Goal: Download file/media

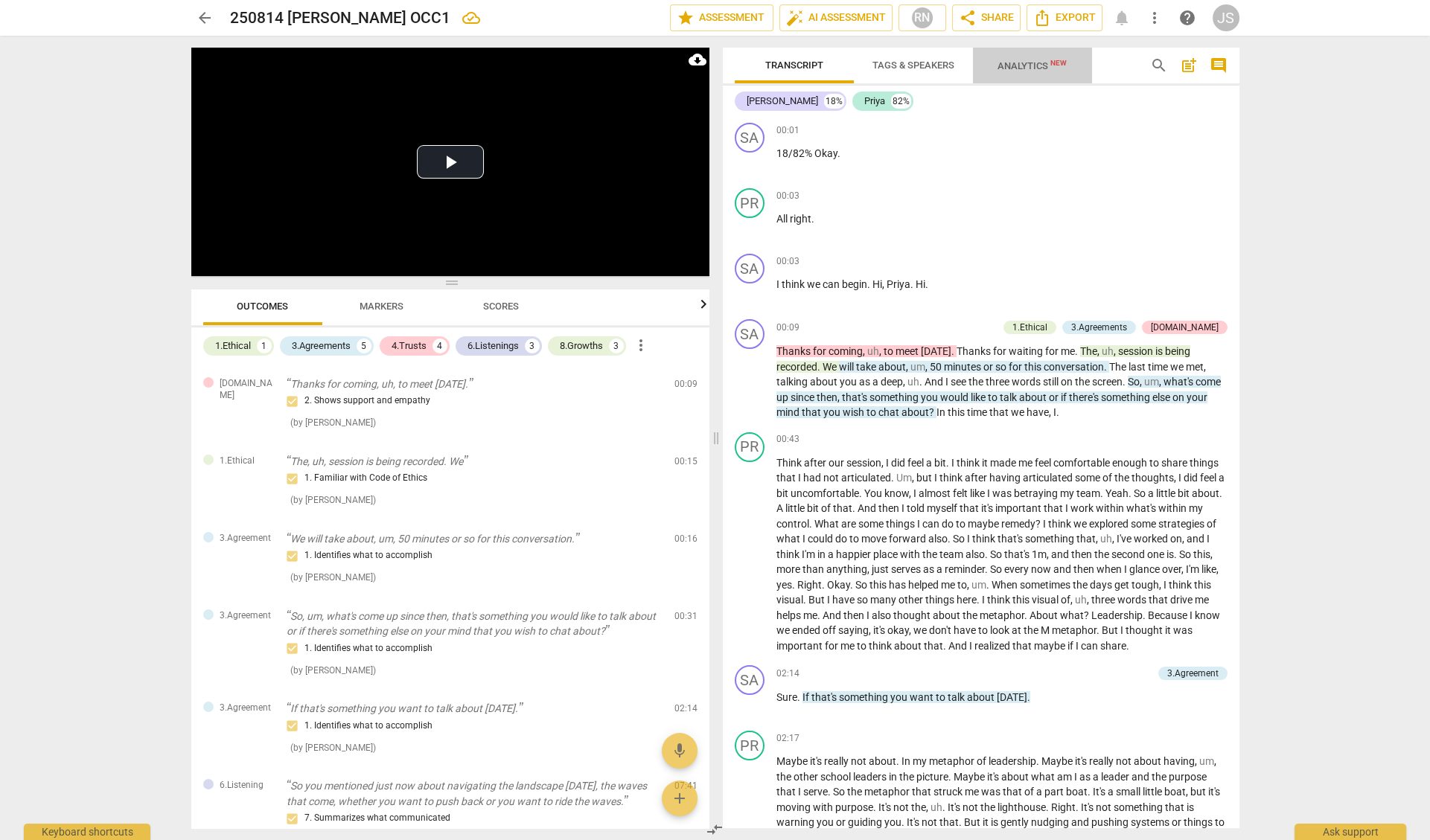
click at [1019, 69] on span "Analytics New" at bounding box center [1032, 66] width 69 height 11
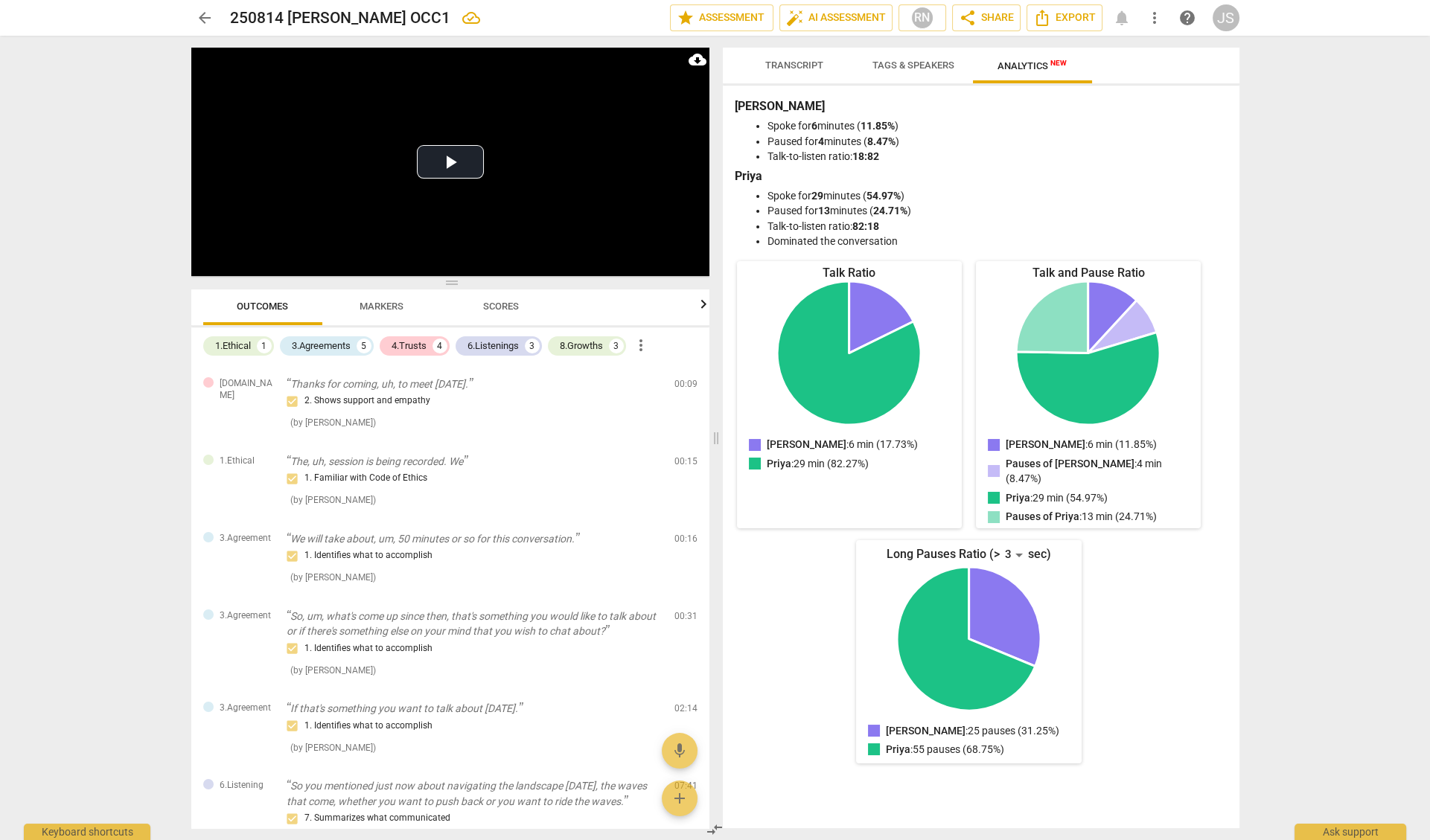
click at [1019, 69] on span "Analytics New" at bounding box center [1032, 66] width 69 height 11
click at [1059, 17] on span "Export" at bounding box center [1065, 18] width 63 height 18
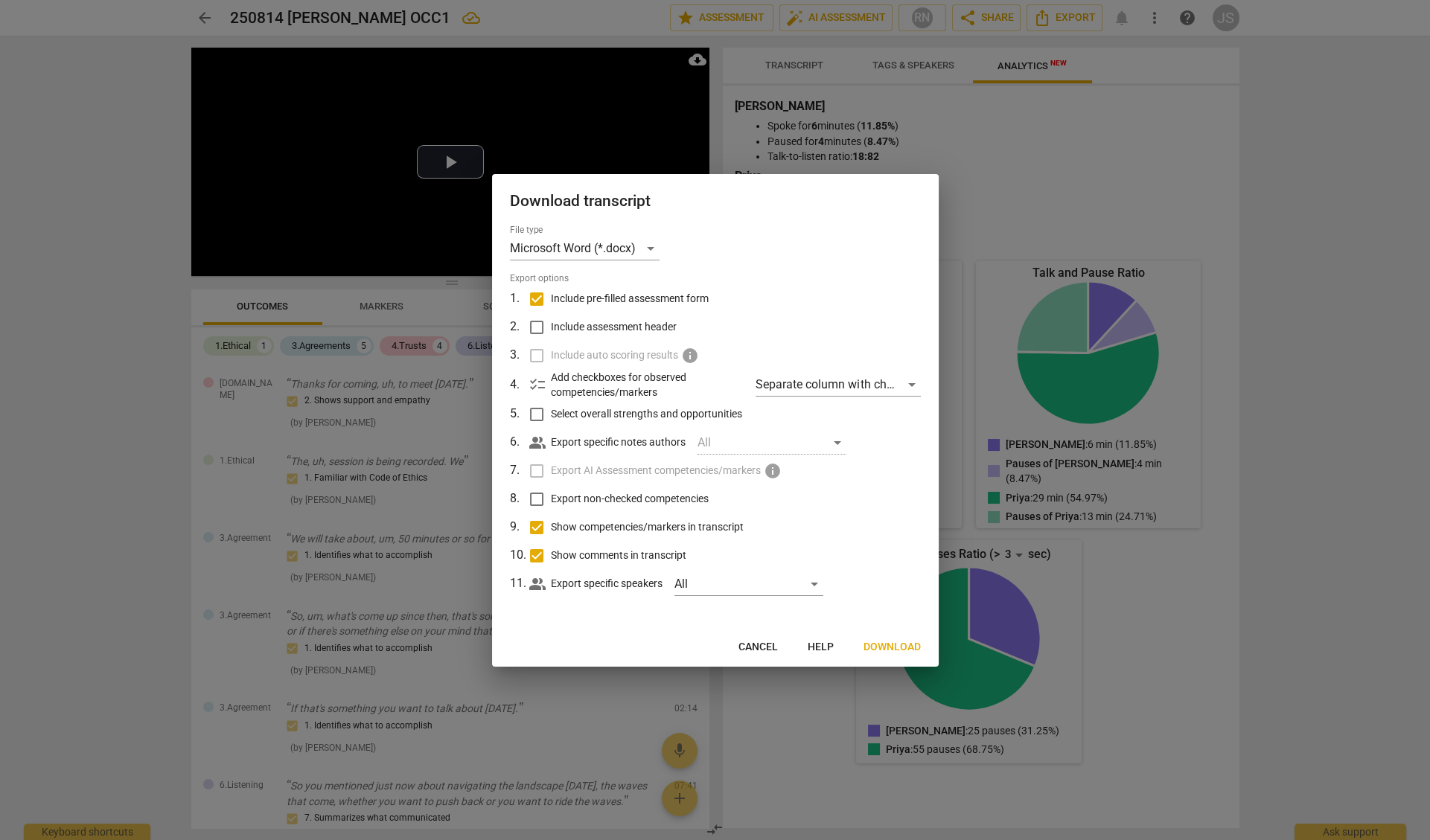
click at [883, 645] on span "Download" at bounding box center [892, 648] width 58 height 15
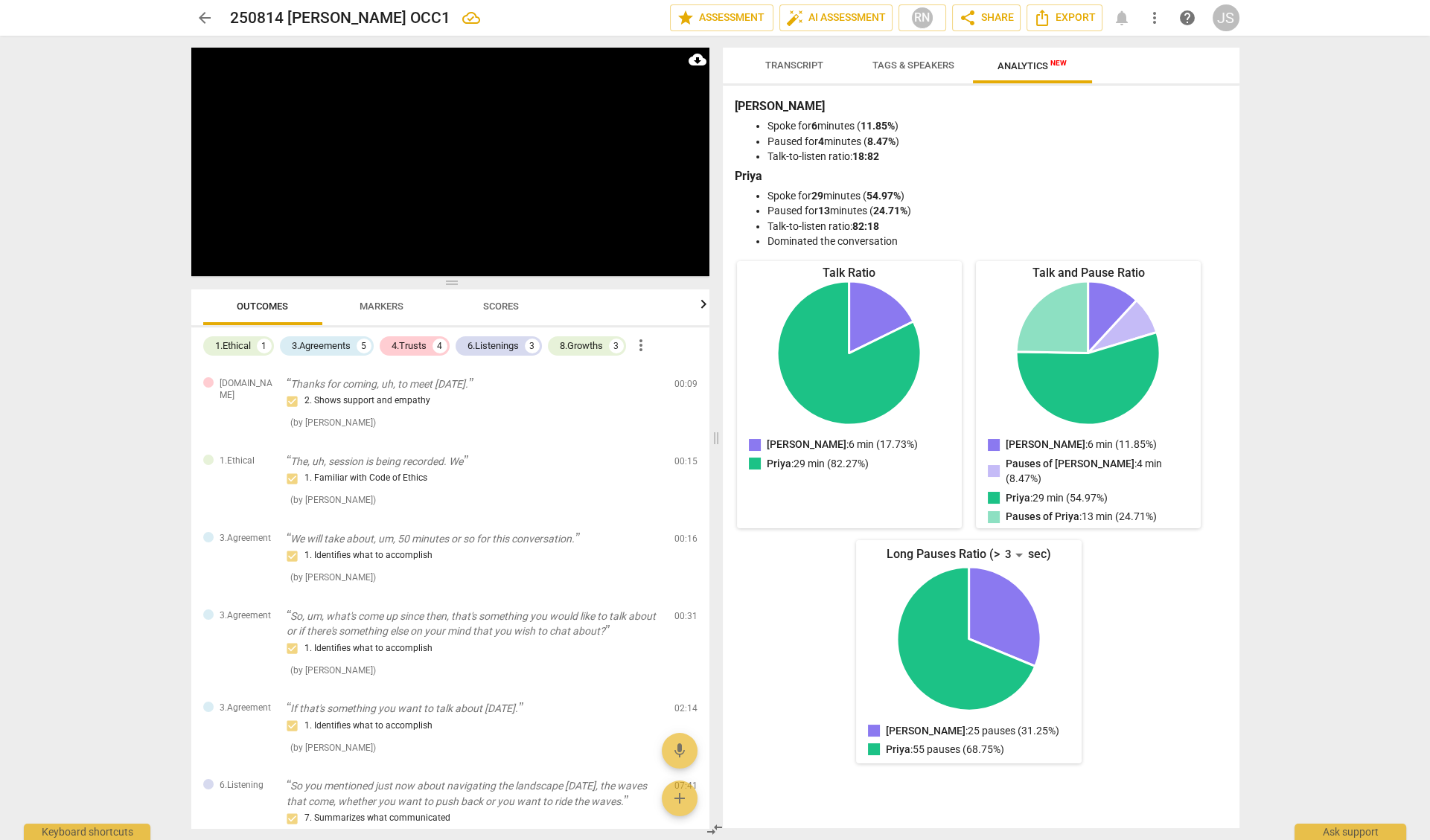
click at [1065, 17] on button "Export" at bounding box center [1064, 18] width 76 height 27
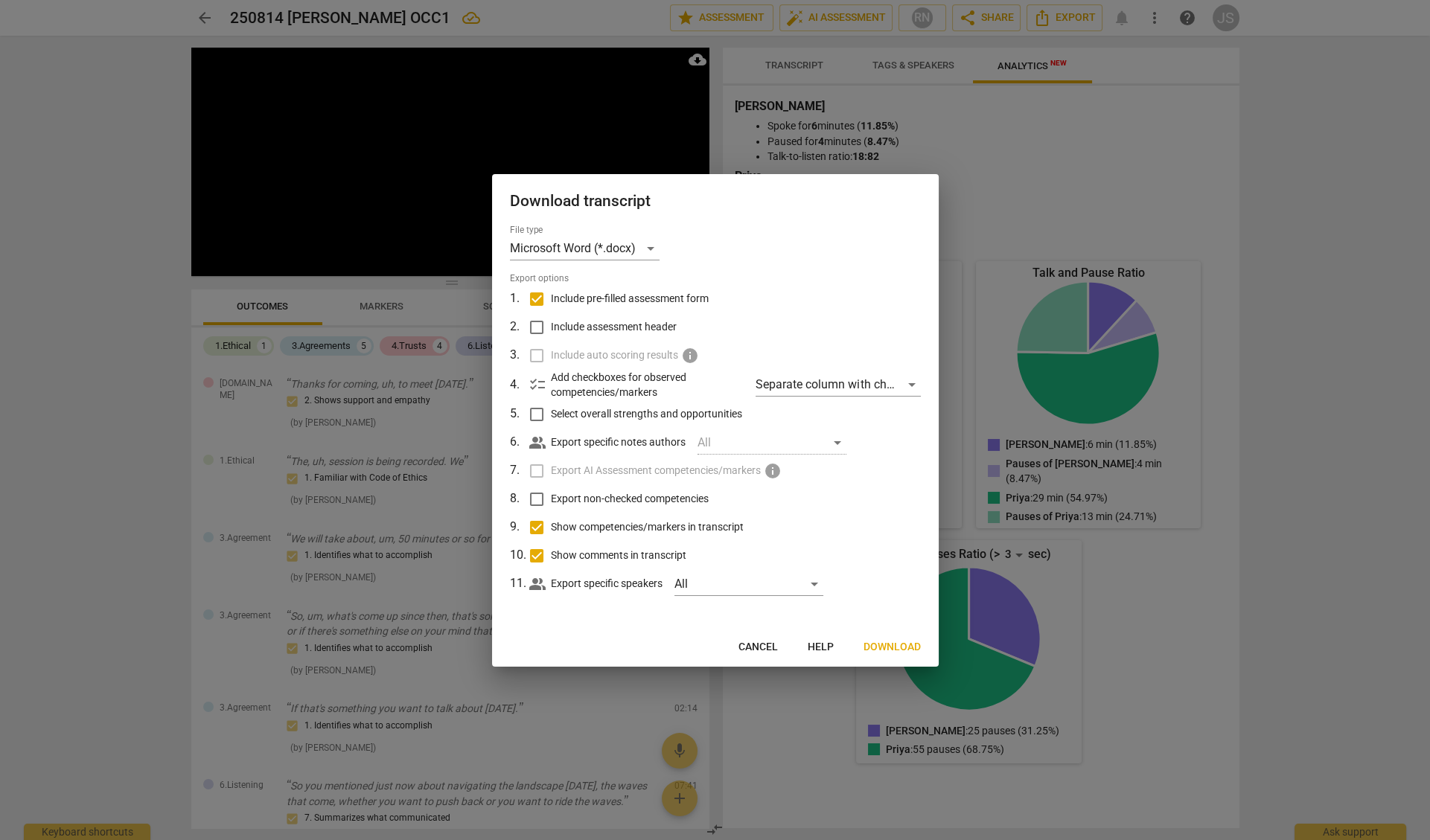
click at [758, 749] on div at bounding box center [715, 420] width 1430 height 840
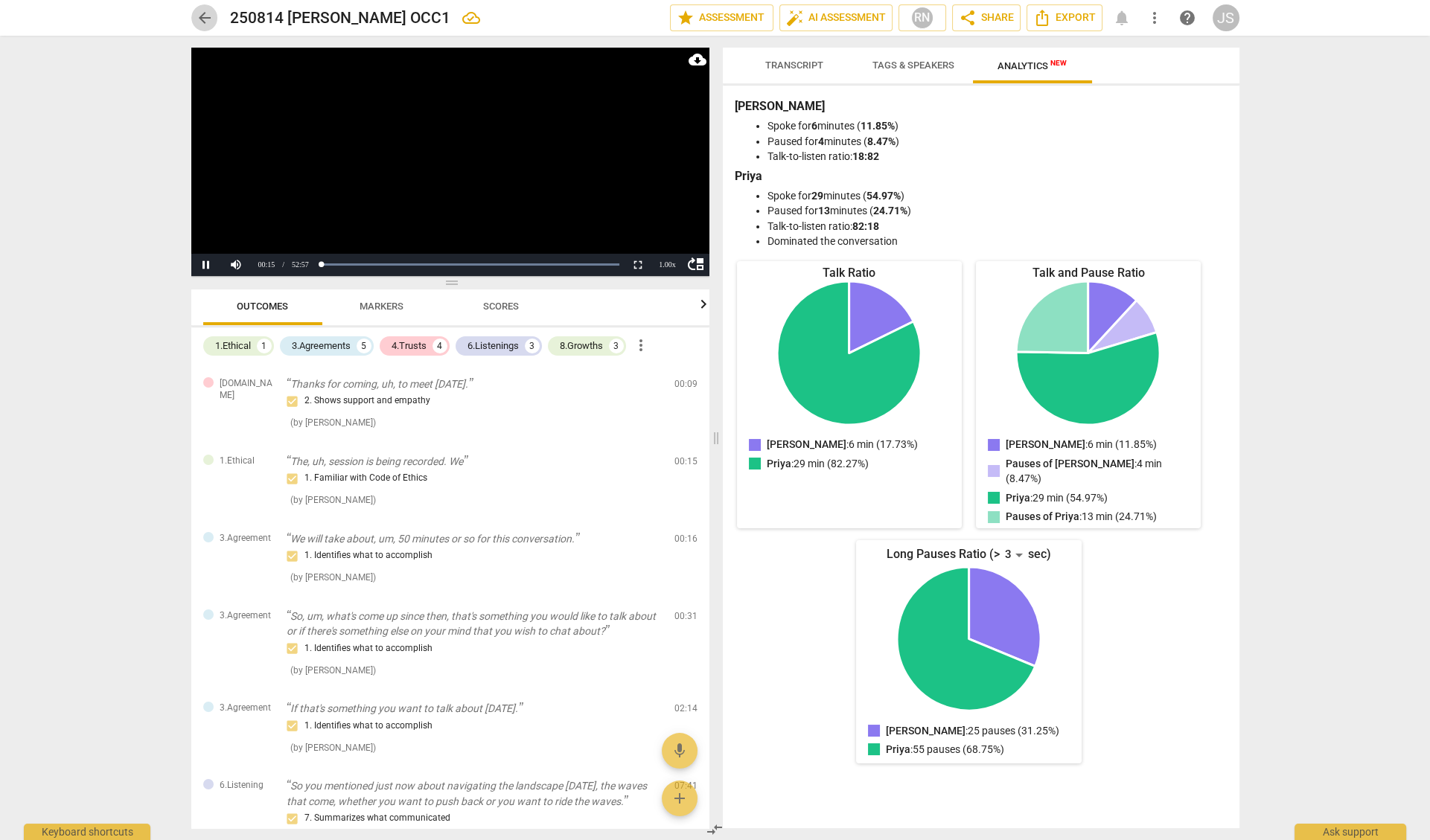
click at [200, 19] on span "arrow_back" at bounding box center [204, 18] width 18 height 18
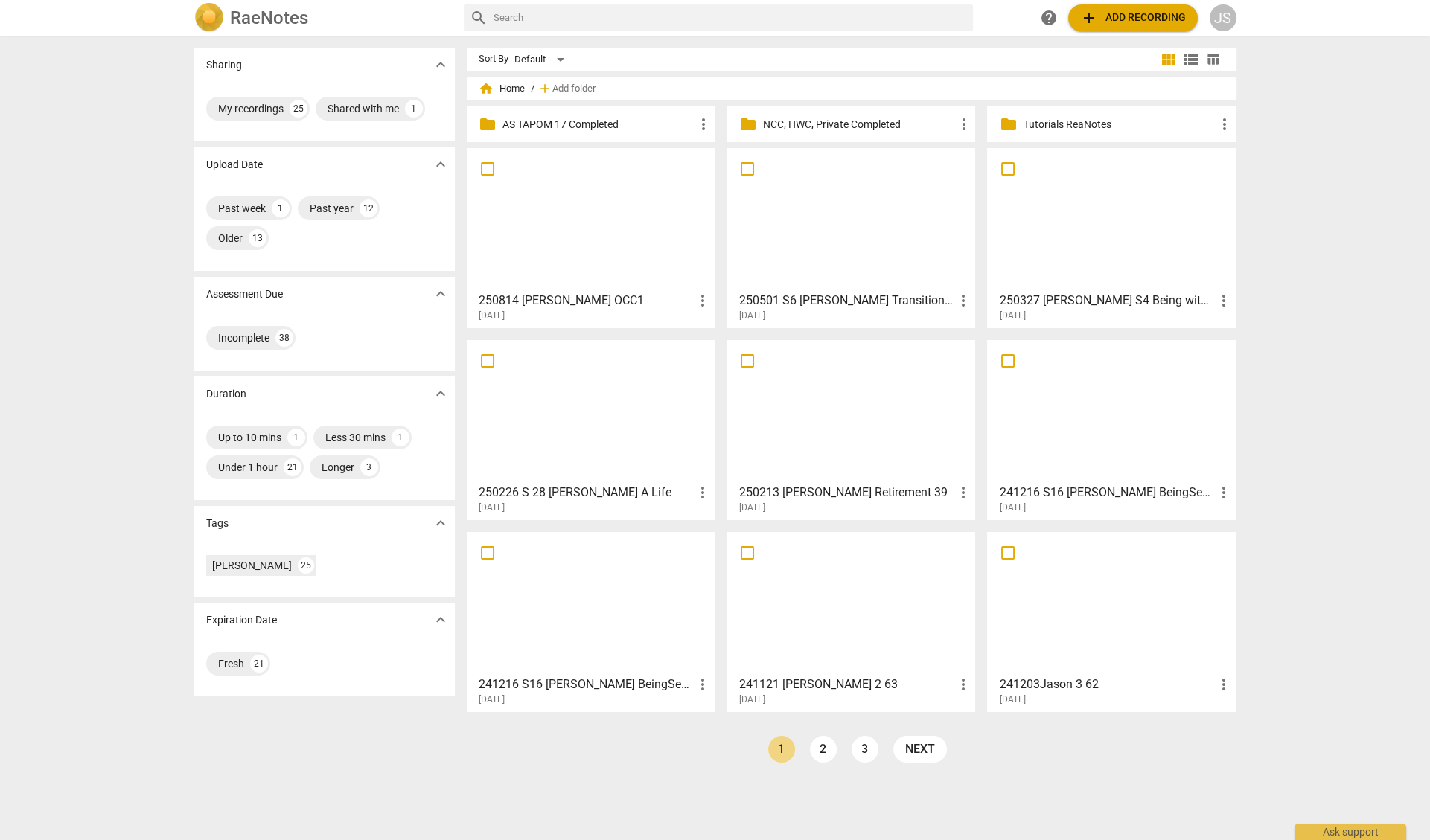
click at [612, 215] on div at bounding box center [591, 219] width 238 height 132
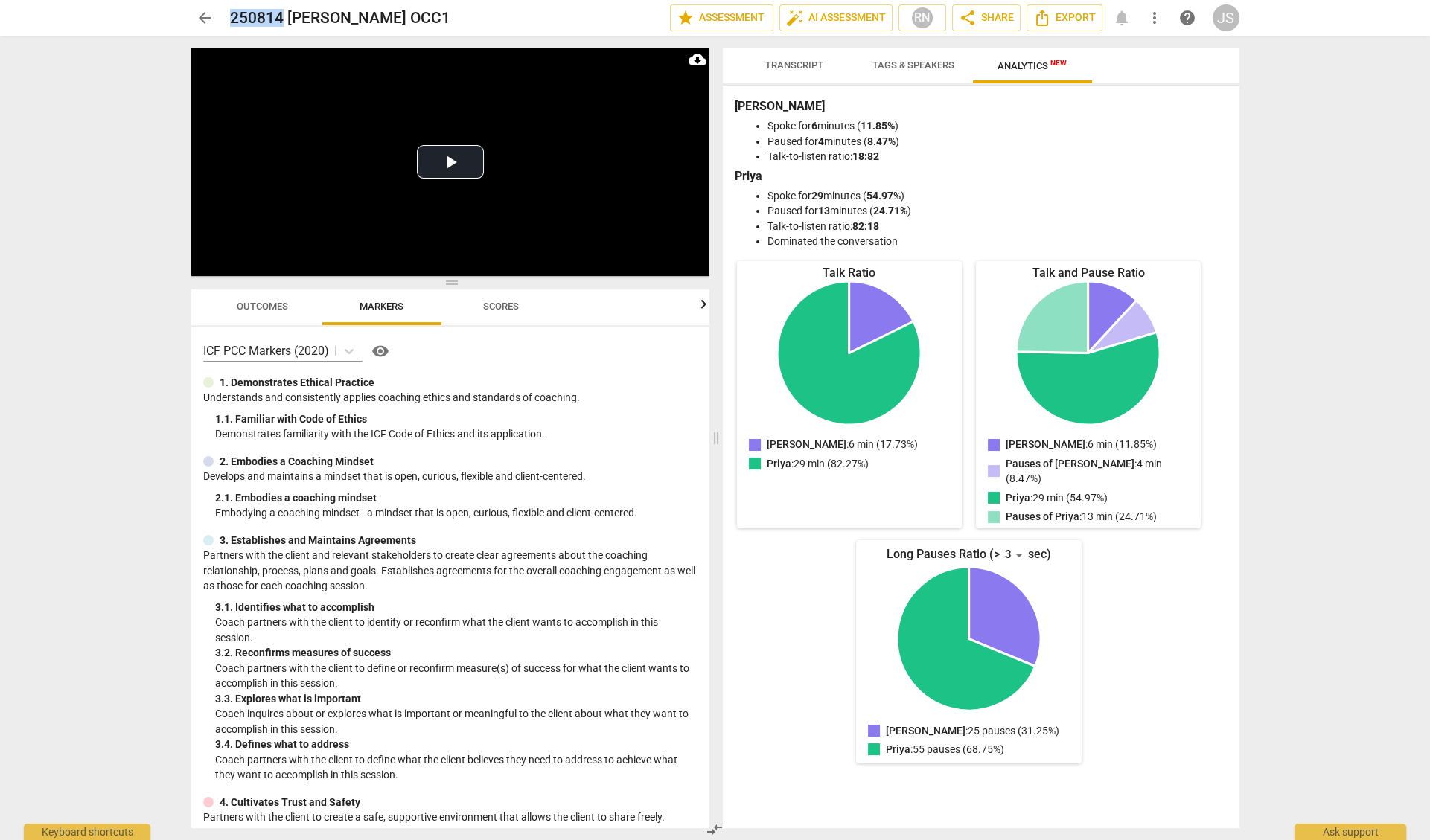
click at [0, 0] on html "arrow_back 250814 [PERSON_NAME] OCC1 edit star Assessment auto_fix_high AI Asse…" at bounding box center [715, 0] width 1430 height 0
